Goal: Information Seeking & Learning: Learn about a topic

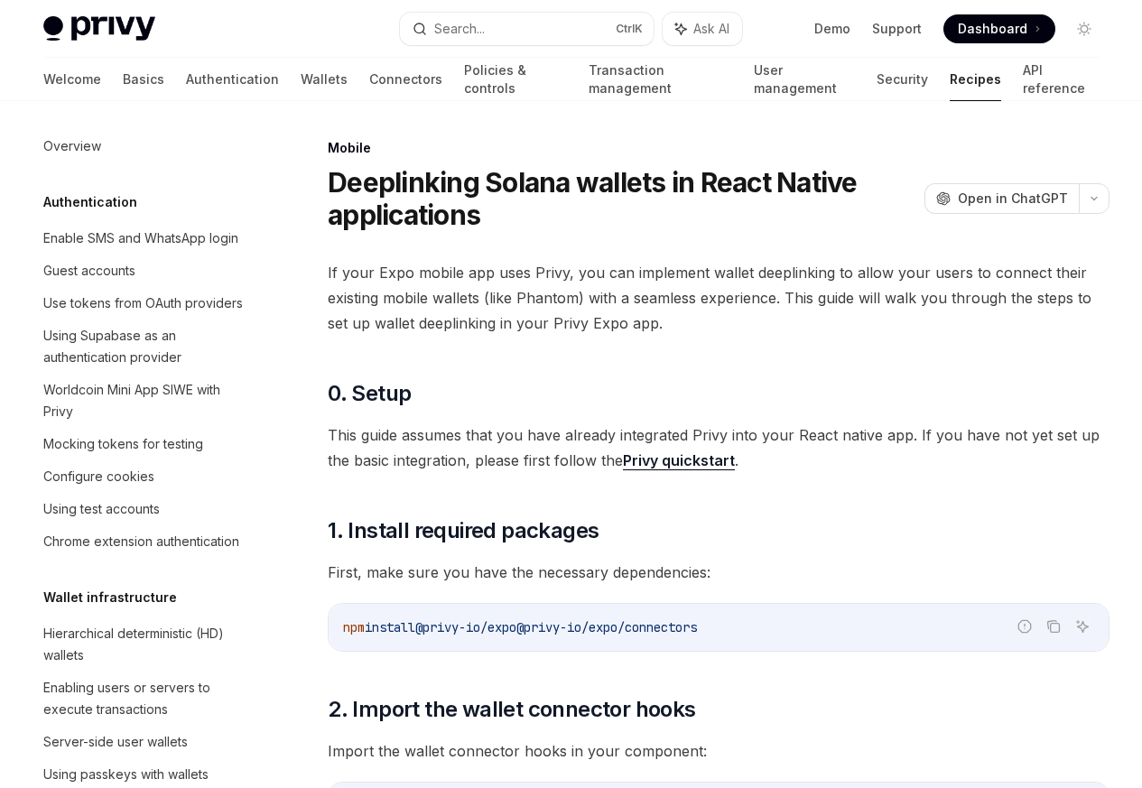
scroll to position [2052, 0]
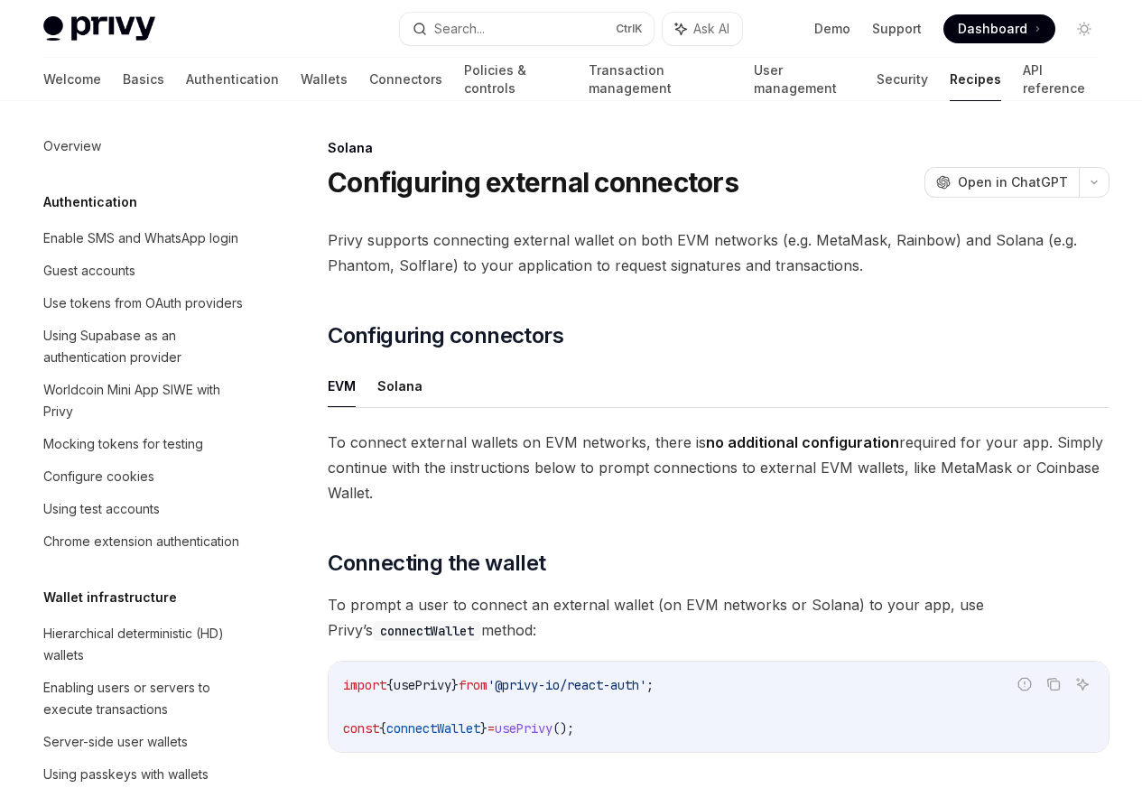
scroll to position [2892, 0]
